Goal: Task Accomplishment & Management: Use online tool/utility

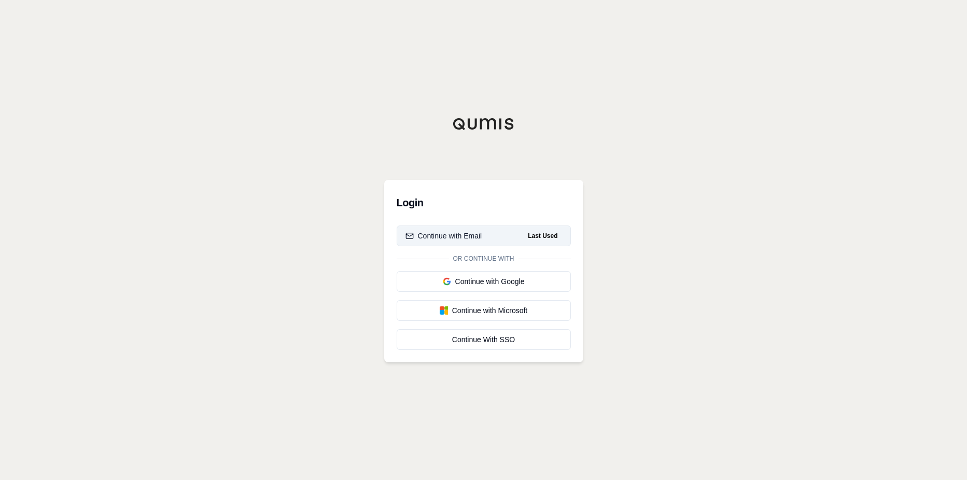
click at [462, 229] on button "Continue with Email Last Used" at bounding box center [484, 236] width 174 height 21
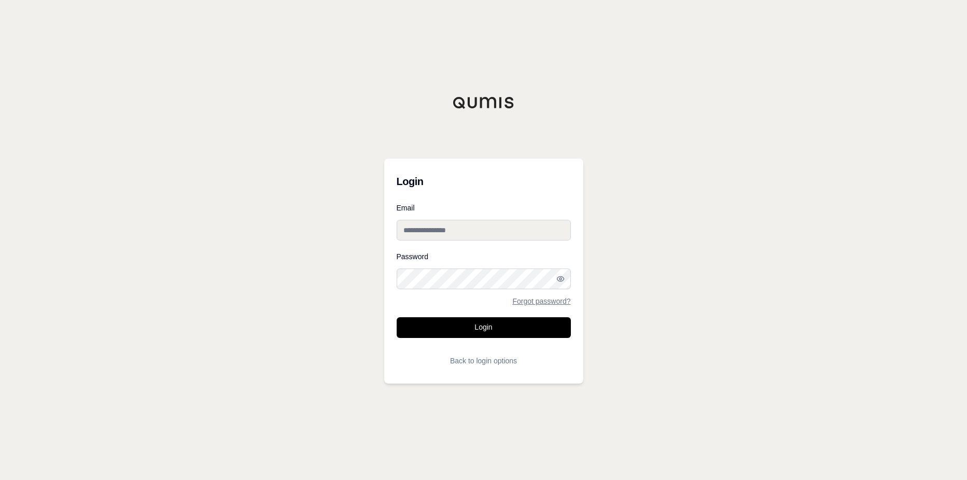
type input "**********"
click at [474, 328] on button "Login" at bounding box center [484, 327] width 174 height 21
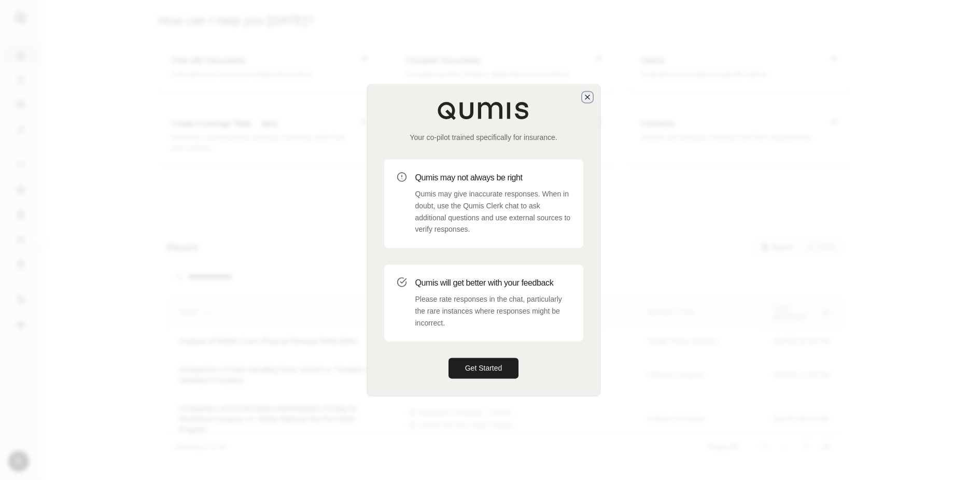
click at [588, 98] on icon "button" at bounding box center [587, 97] width 8 height 8
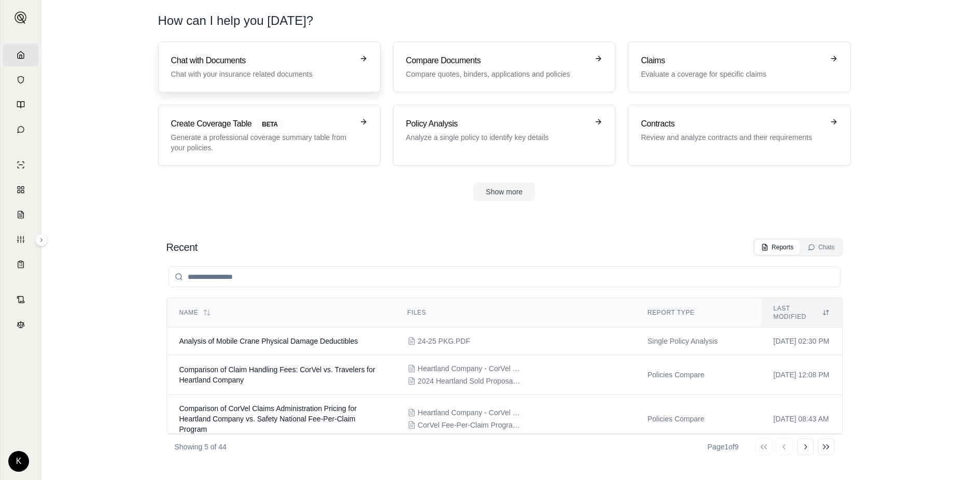
click at [247, 75] on p "Chat with your insurance related documents" at bounding box center [262, 74] width 182 height 10
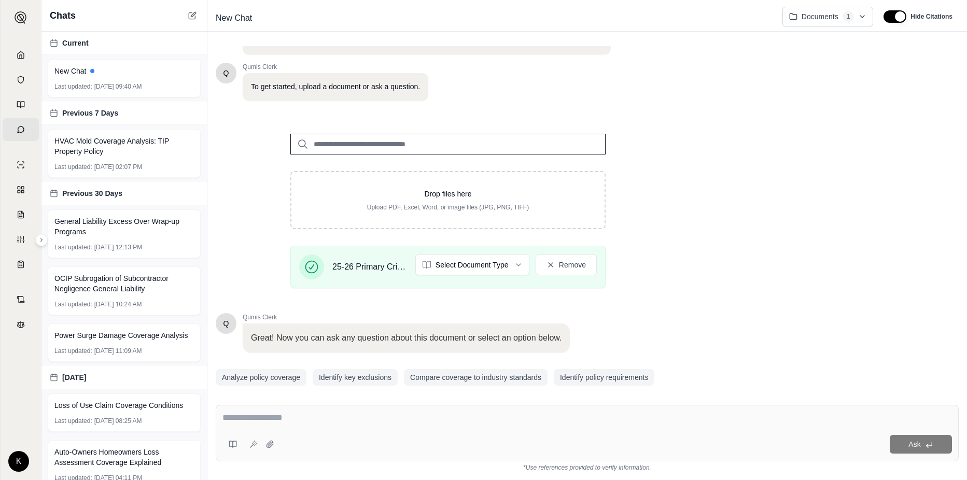
scroll to position [81, 0]
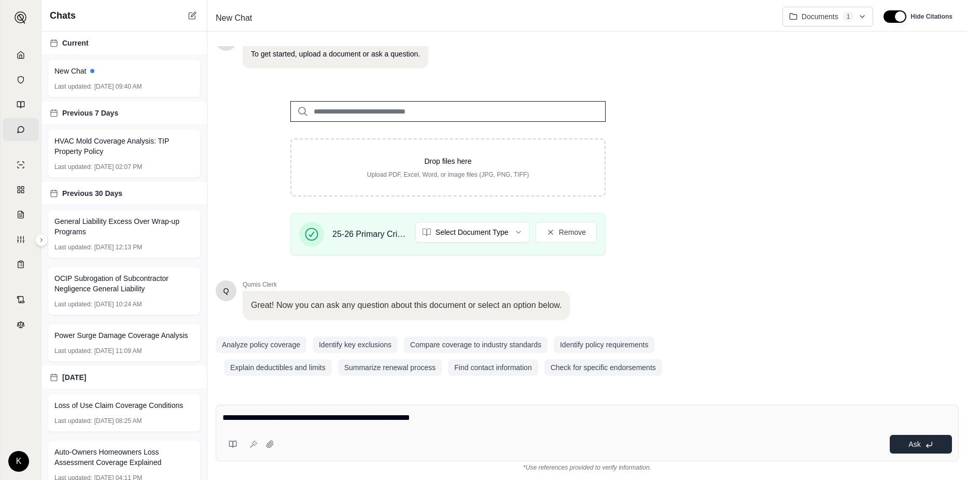
type textarea "**********"
click at [912, 447] on span "Ask" at bounding box center [914, 444] width 12 height 8
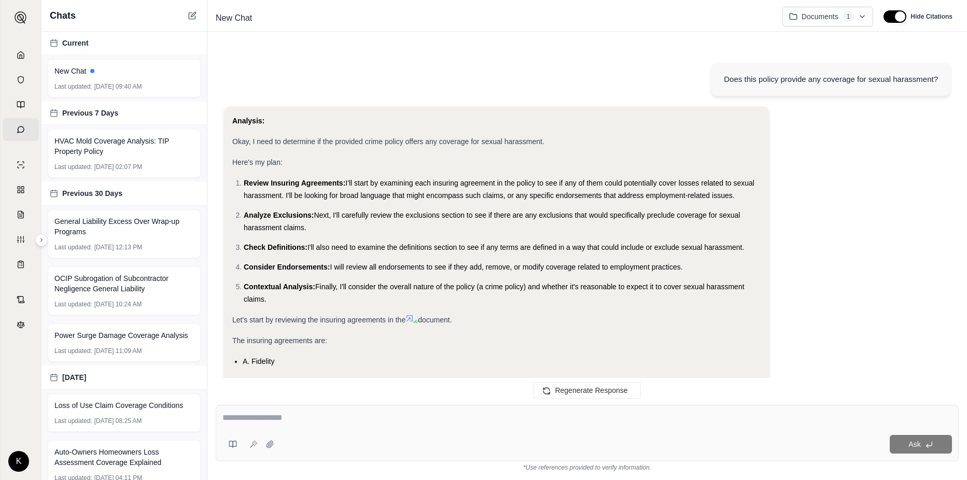
scroll to position [1923, 0]
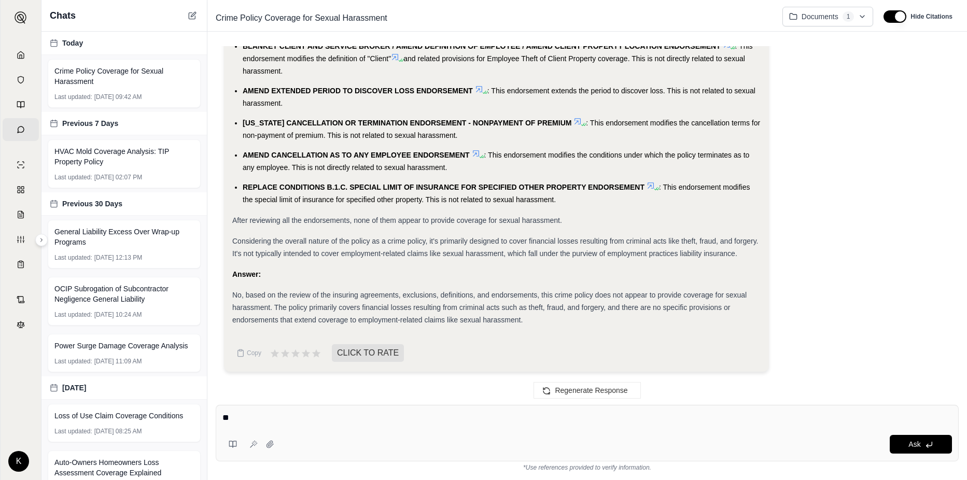
type textarea "*"
type textarea "*****"
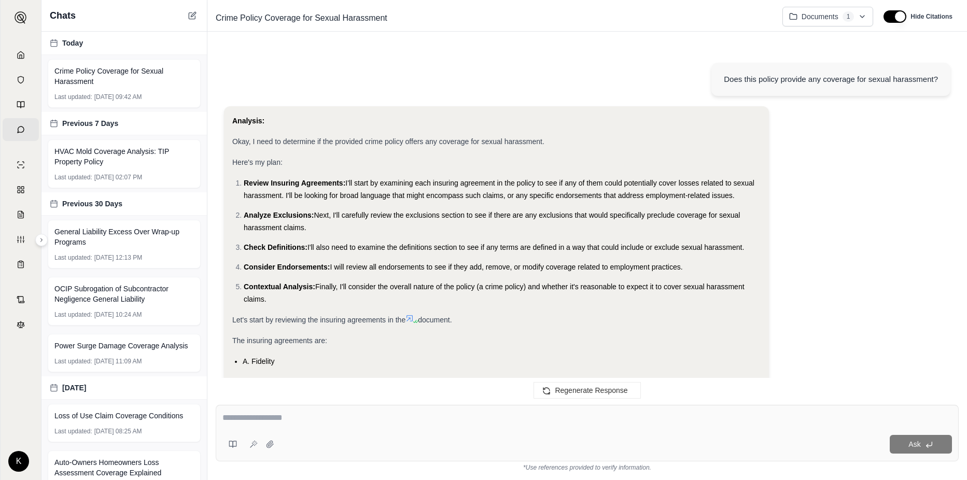
scroll to position [2124, 0]
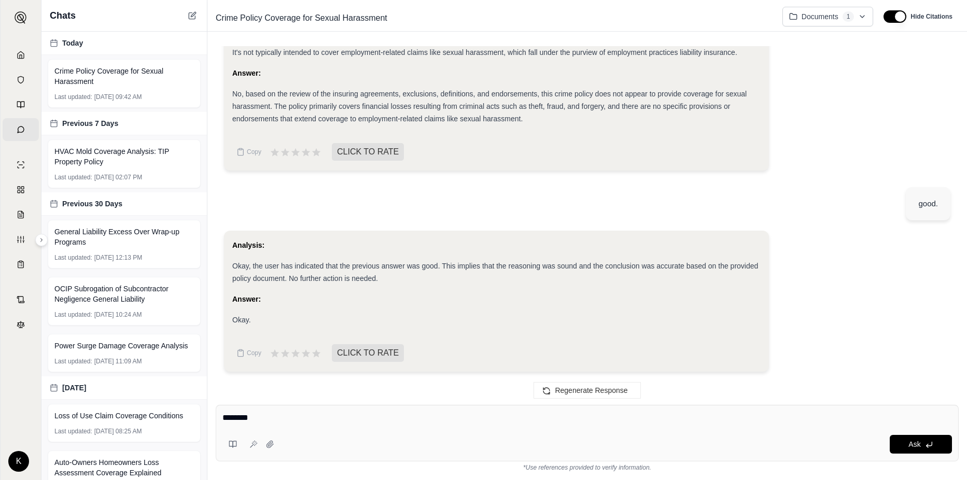
type textarea "*********"
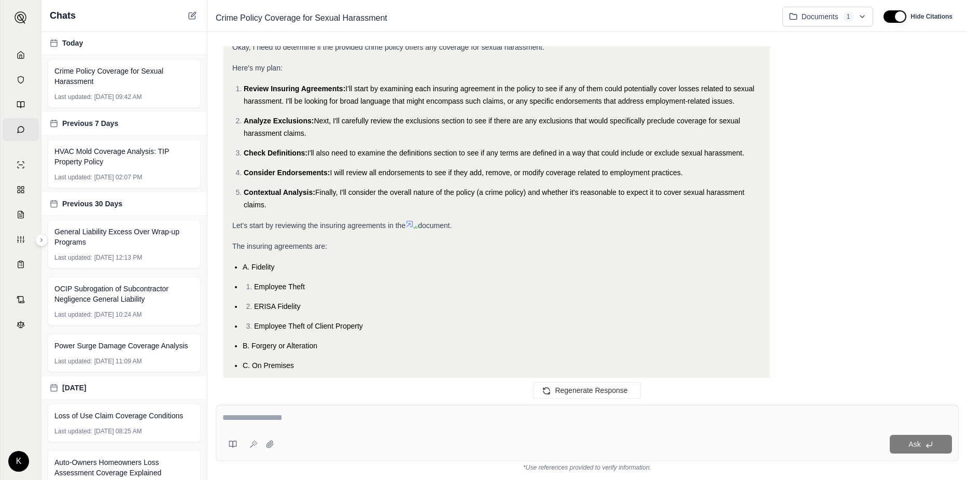
scroll to position [156, 0]
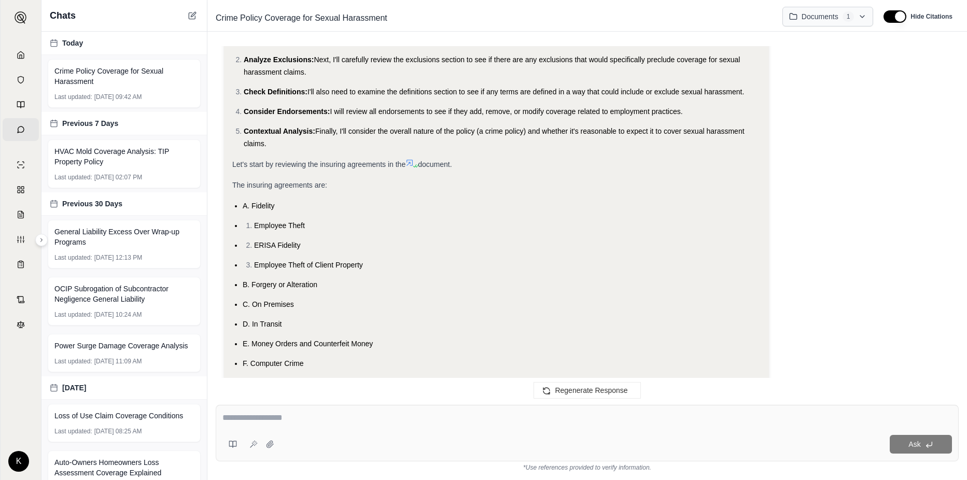
click at [861, 21] on html "Home Vault Prompts Chats Single Policy Comparisons Claims Custom Report Coverag…" at bounding box center [483, 240] width 967 height 480
click at [891, 81] on html "Home Vault Prompts Chats Single Policy Comparisons Claims Custom Report Coverag…" at bounding box center [483, 240] width 967 height 480
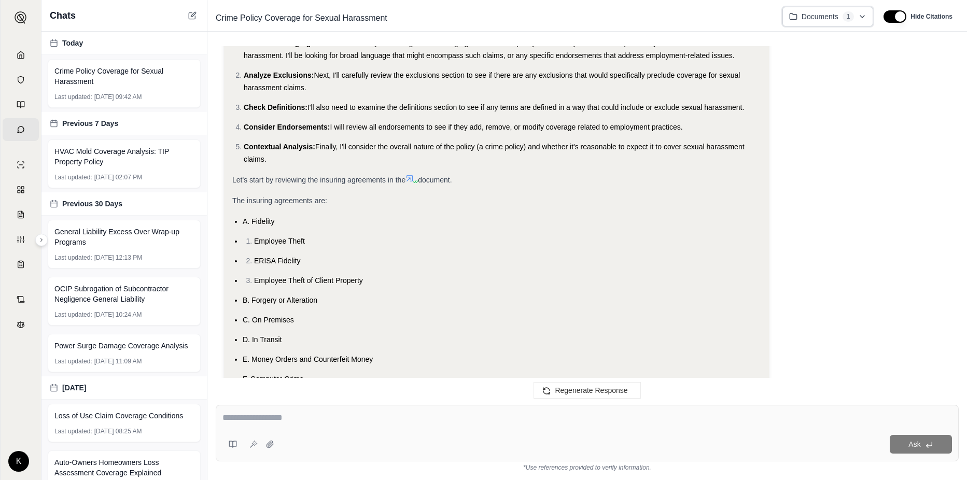
scroll to position [0, 0]
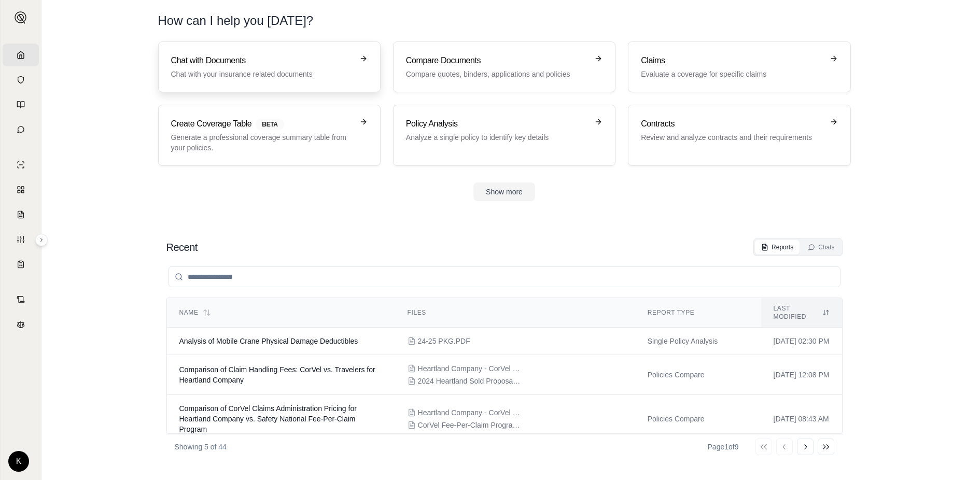
click at [295, 71] on p "Chat with your insurance related documents" at bounding box center [262, 74] width 182 height 10
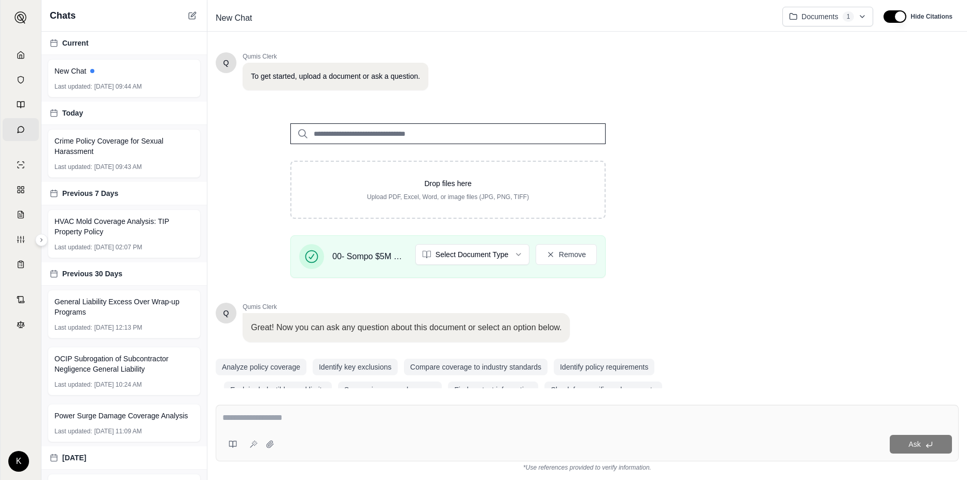
scroll to position [81, 0]
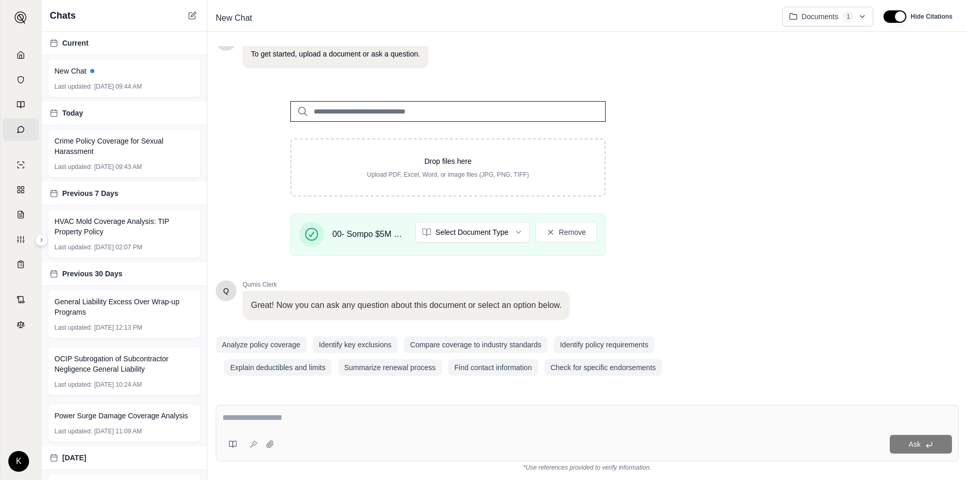
click at [390, 436] on div "Ask" at bounding box center [614, 444] width 673 height 19
click at [324, 420] on textarea at bounding box center [586, 418] width 729 height 12
type textarea "**********"
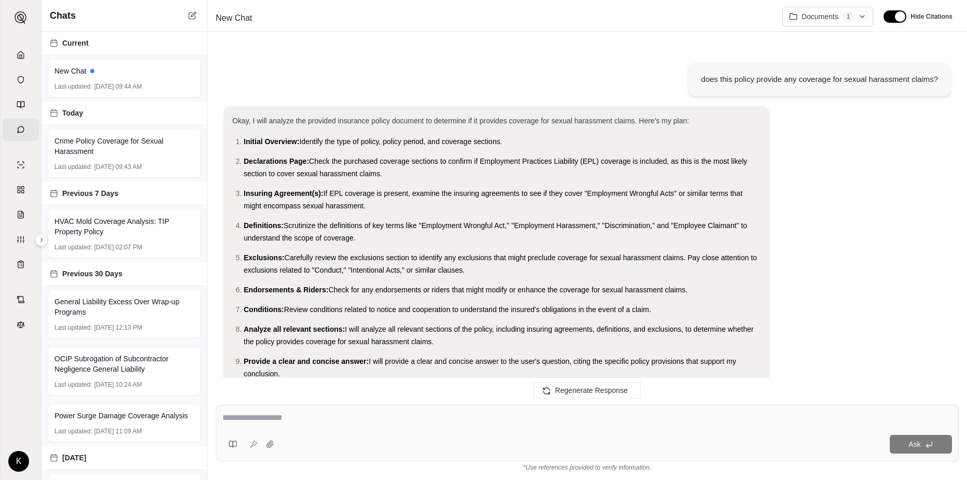
scroll to position [1209, 0]
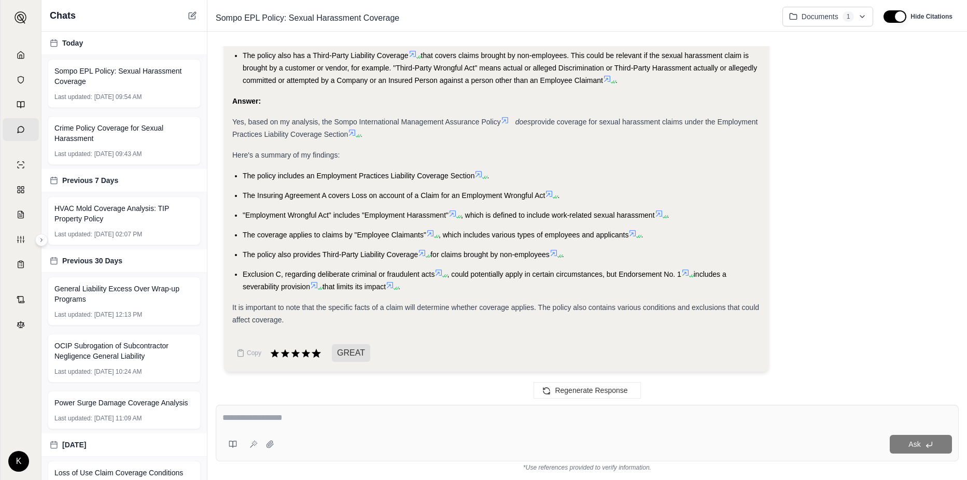
click at [315, 354] on icon at bounding box center [316, 352] width 9 height 9
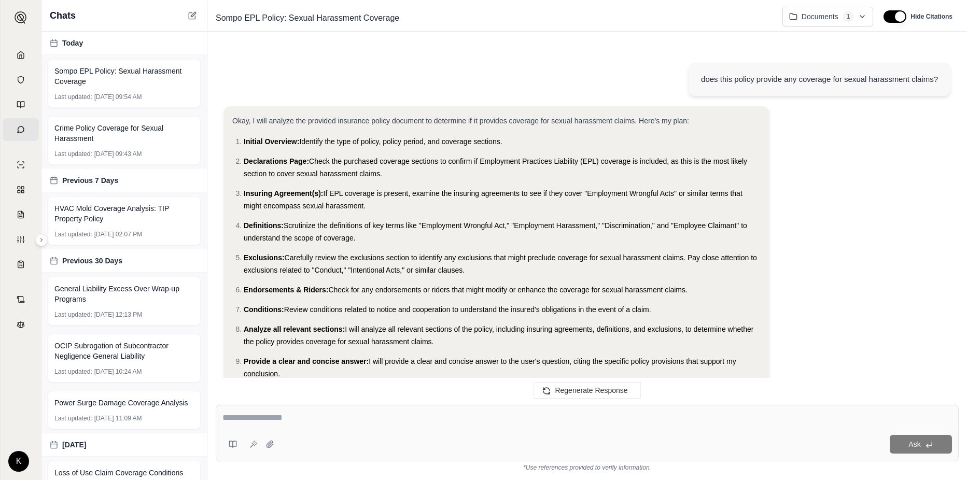
scroll to position [1294, 0]
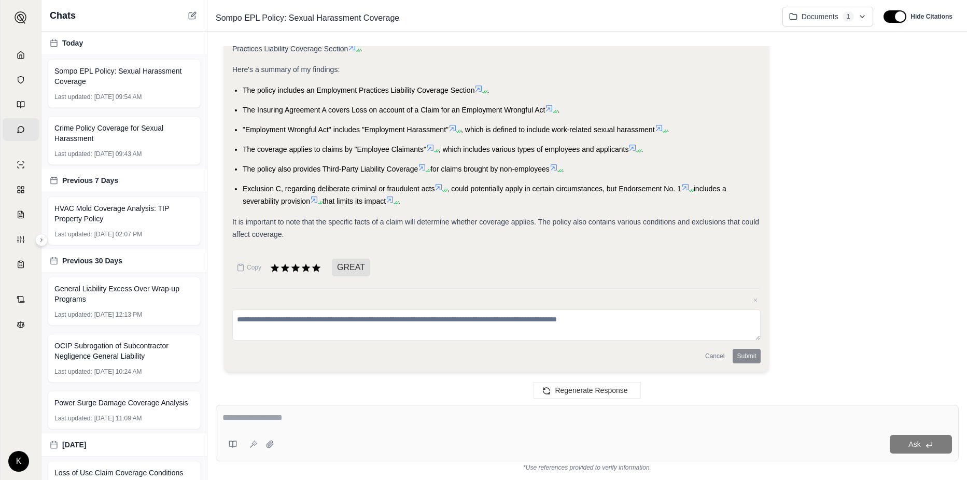
click at [758, 359] on div "Cancel Submit" at bounding box center [496, 356] width 528 height 15
